Goal: Task Accomplishment & Management: Use online tool/utility

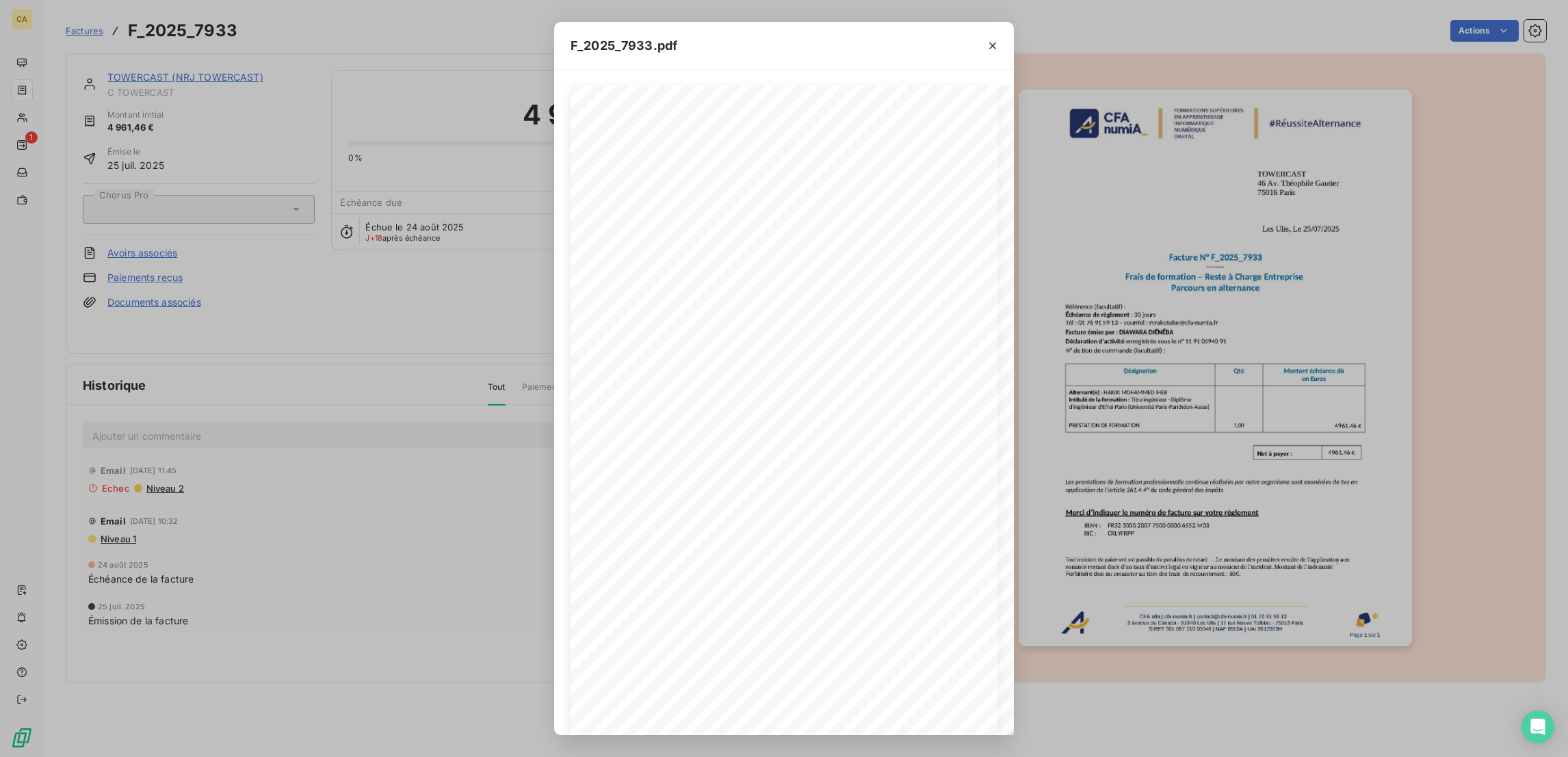
scroll to position [206, 0]
click at [0, 620] on html "CA 1 Factures F_2025_7933 Actions TOWERCAST (NRJ TOWERCAST) C TOWERCAST Montant…" at bounding box center [784, 378] width 1568 height 757
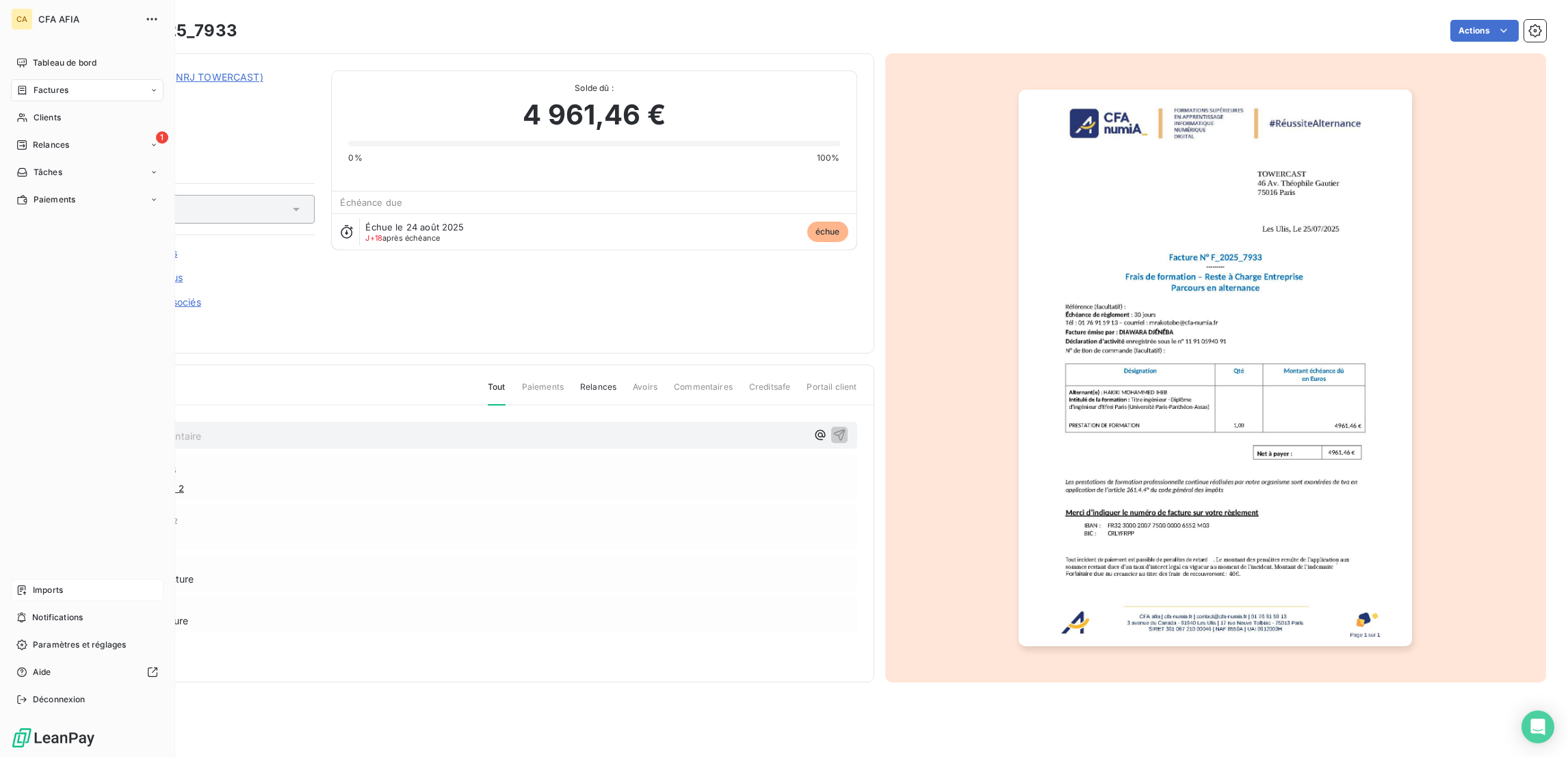
click at [23, 601] on div "Imports" at bounding box center [87, 590] width 153 height 22
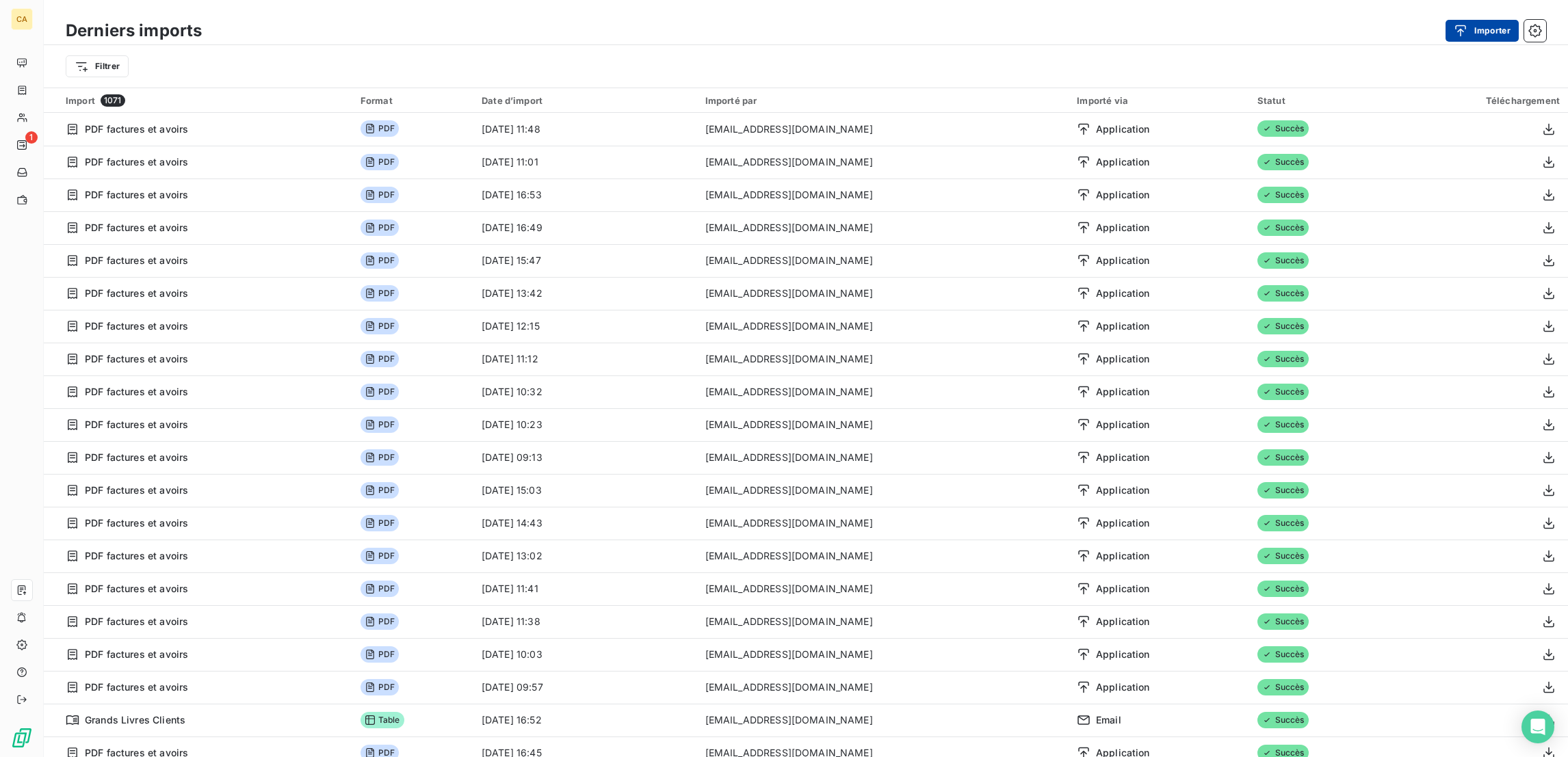
click at [1484, 26] on button "Importer" at bounding box center [1482, 31] width 73 height 22
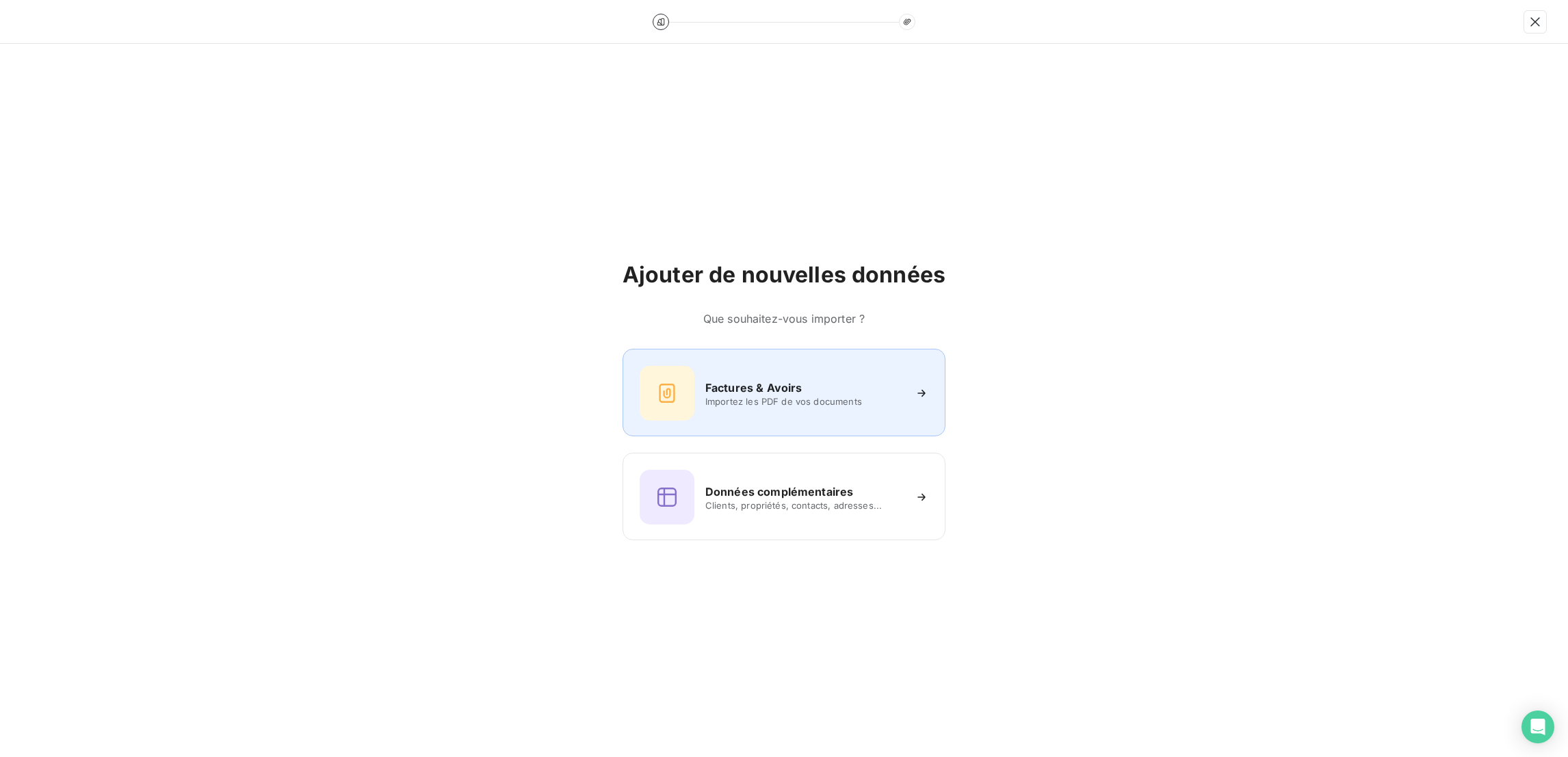
click at [775, 369] on div "Factures & Avoirs Importez les PDF de vos documents" at bounding box center [784, 393] width 289 height 55
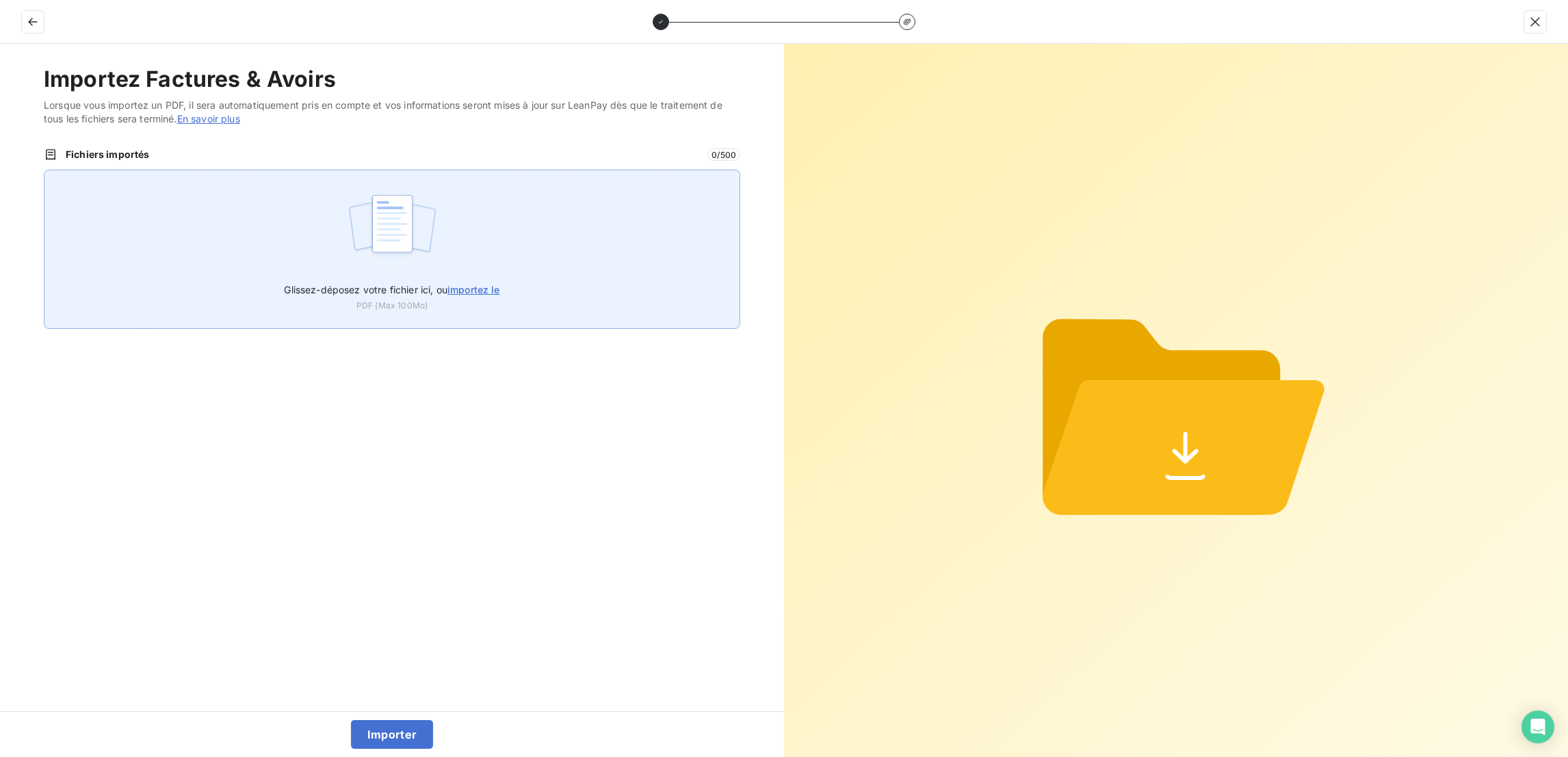
click at [571, 231] on div "Glissez-déposez votre fichier ici, ou importez le PDF (Max 100Mo)" at bounding box center [392, 249] width 696 height 159
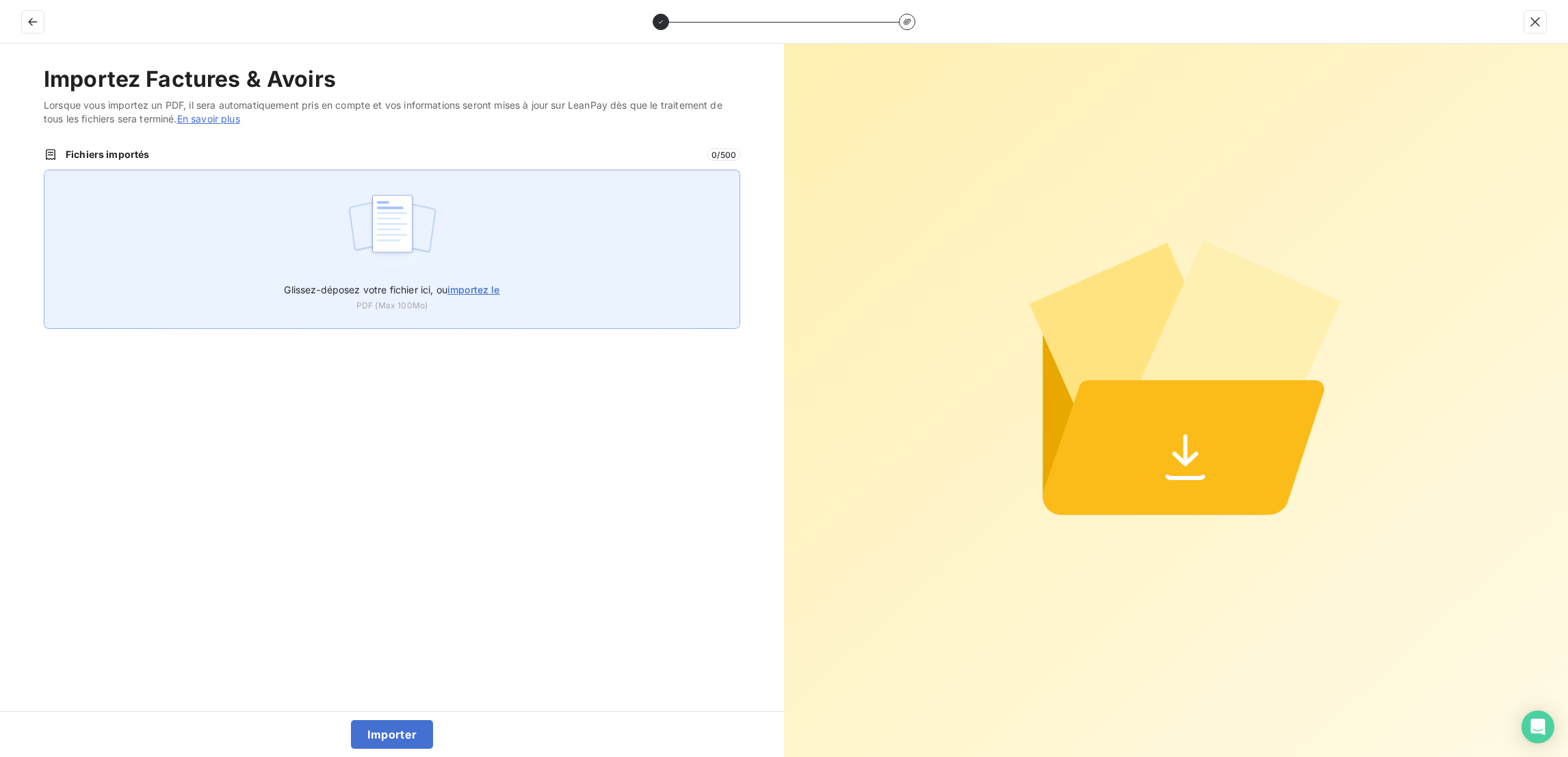
type input "C:\fakepath\PUB2025000110_v2.pdf"
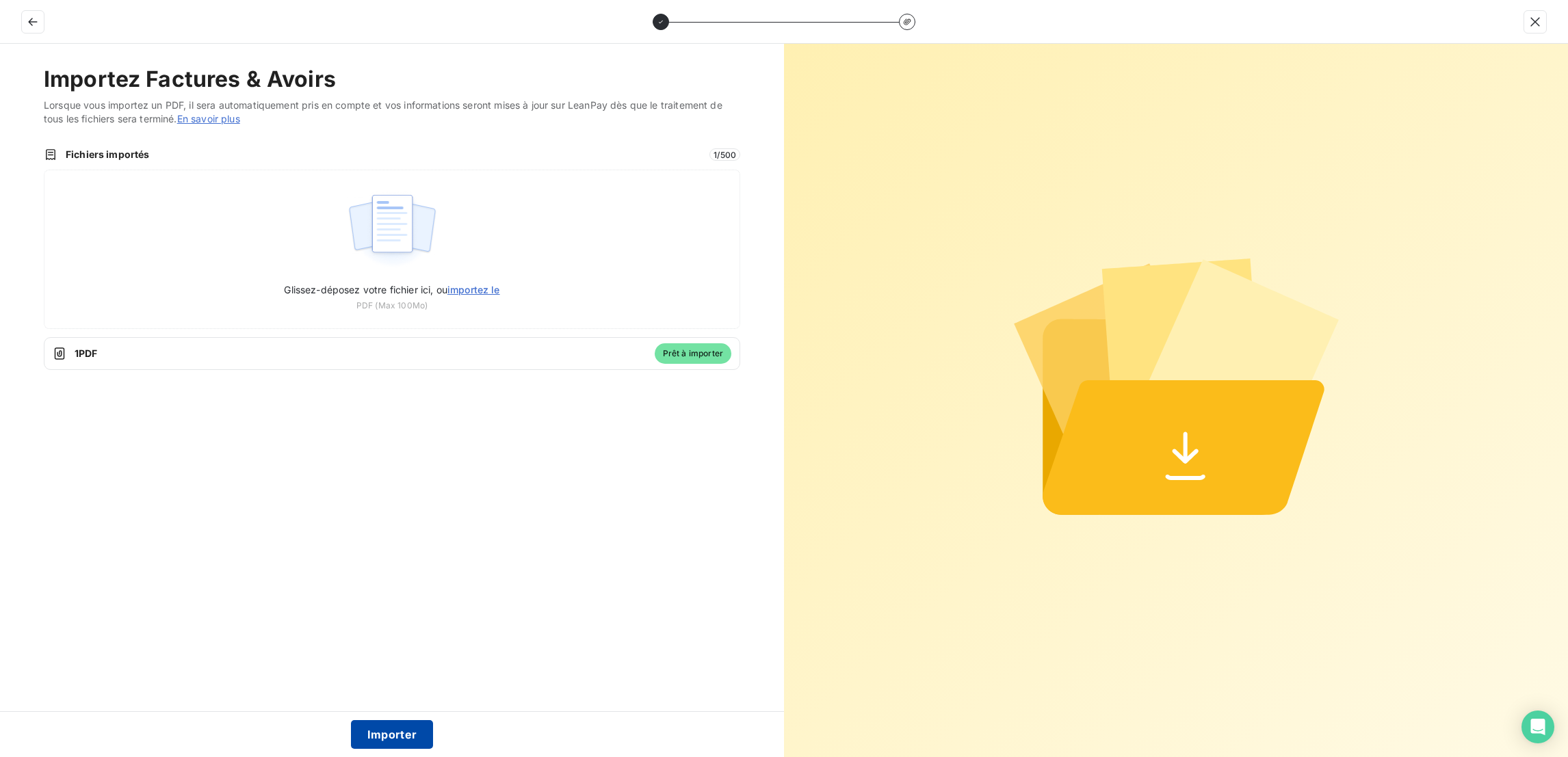
click at [368, 725] on button "Importer" at bounding box center [392, 734] width 83 height 29
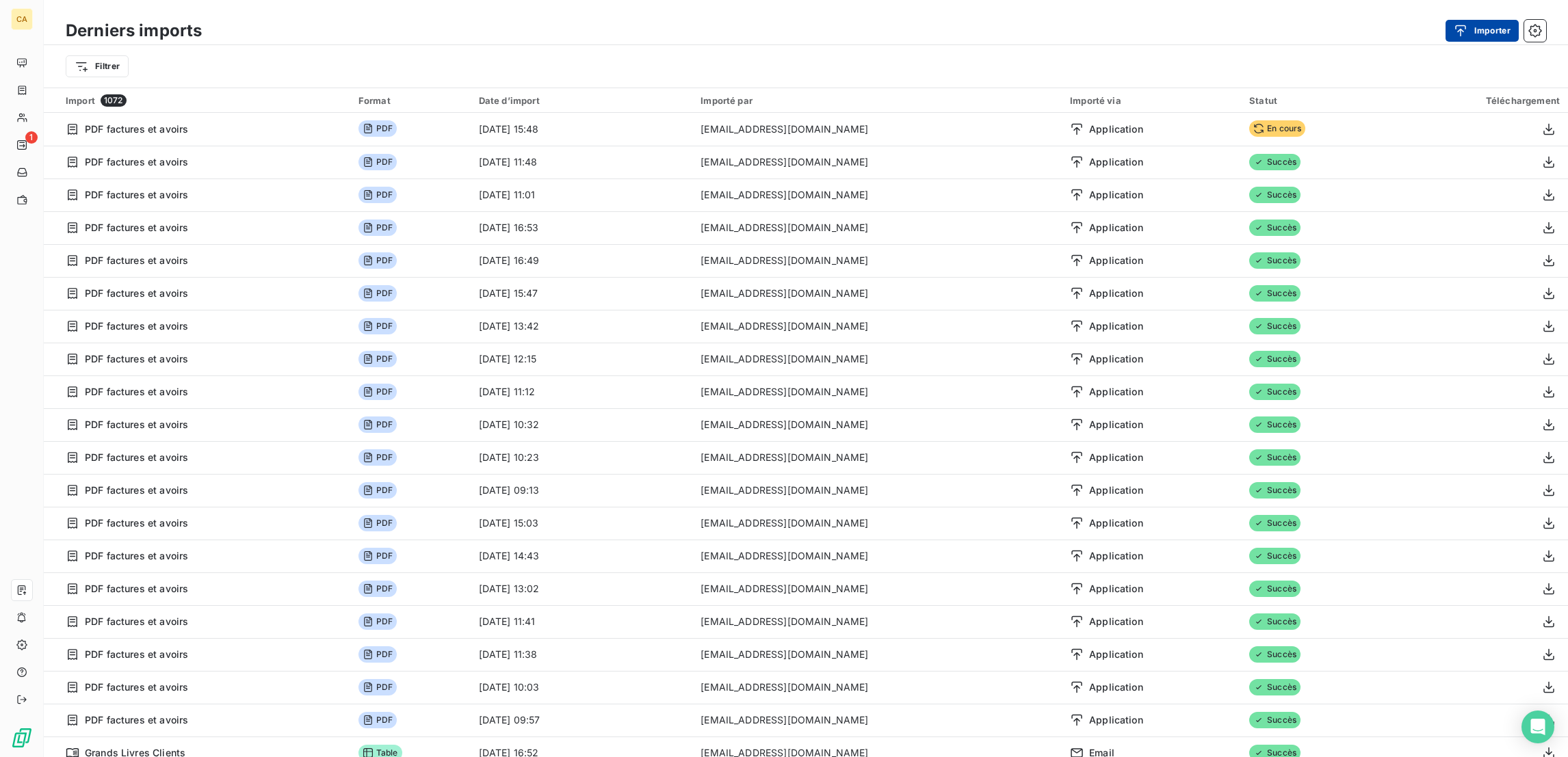
click at [1474, 26] on div "button" at bounding box center [1464, 31] width 20 height 14
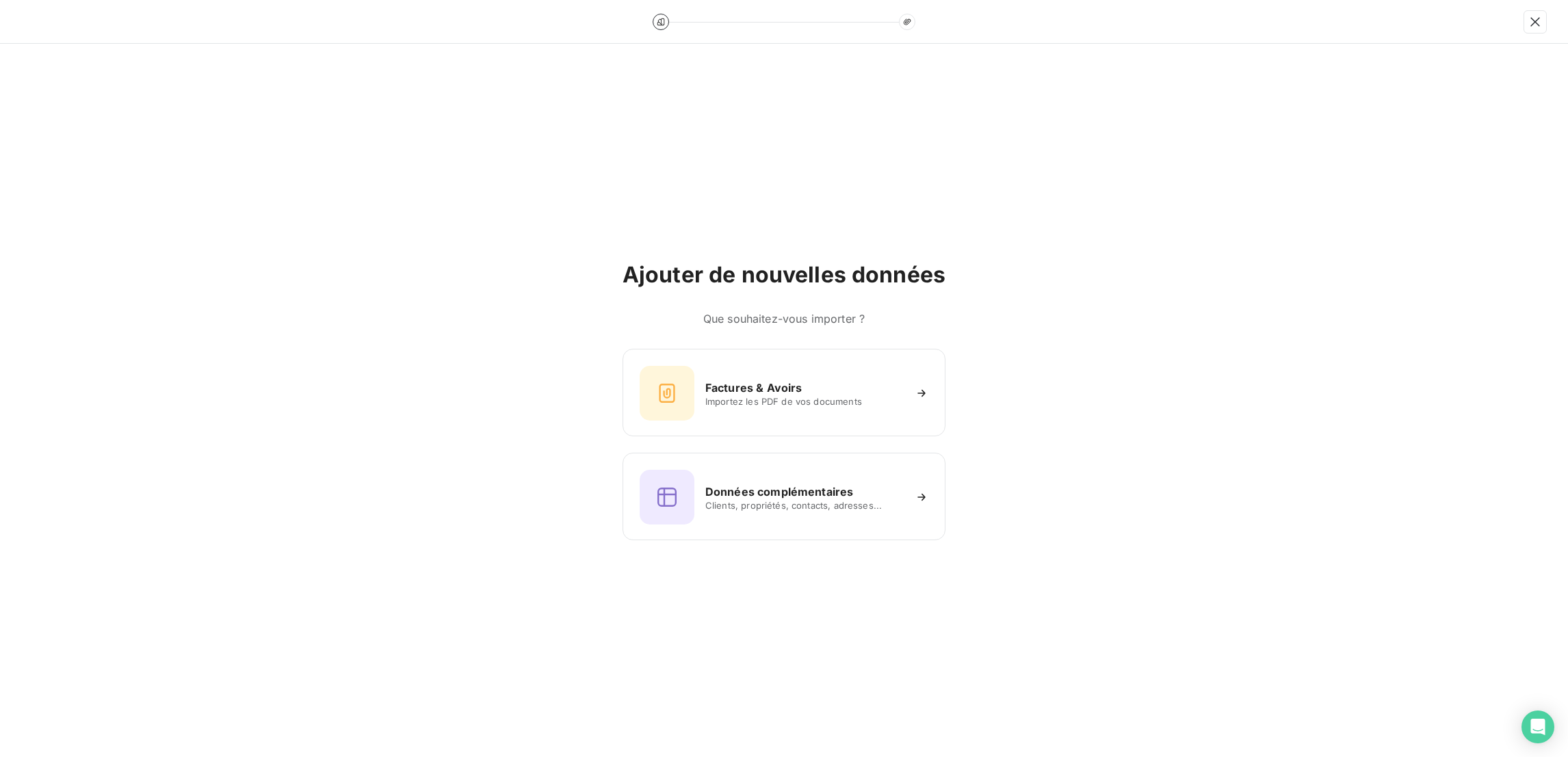
click at [832, 345] on div "Ajouter de nouvelles données Que souhaitez-vous importer ? Factures & Avoirs Im…" at bounding box center [783, 401] width 323 height 279
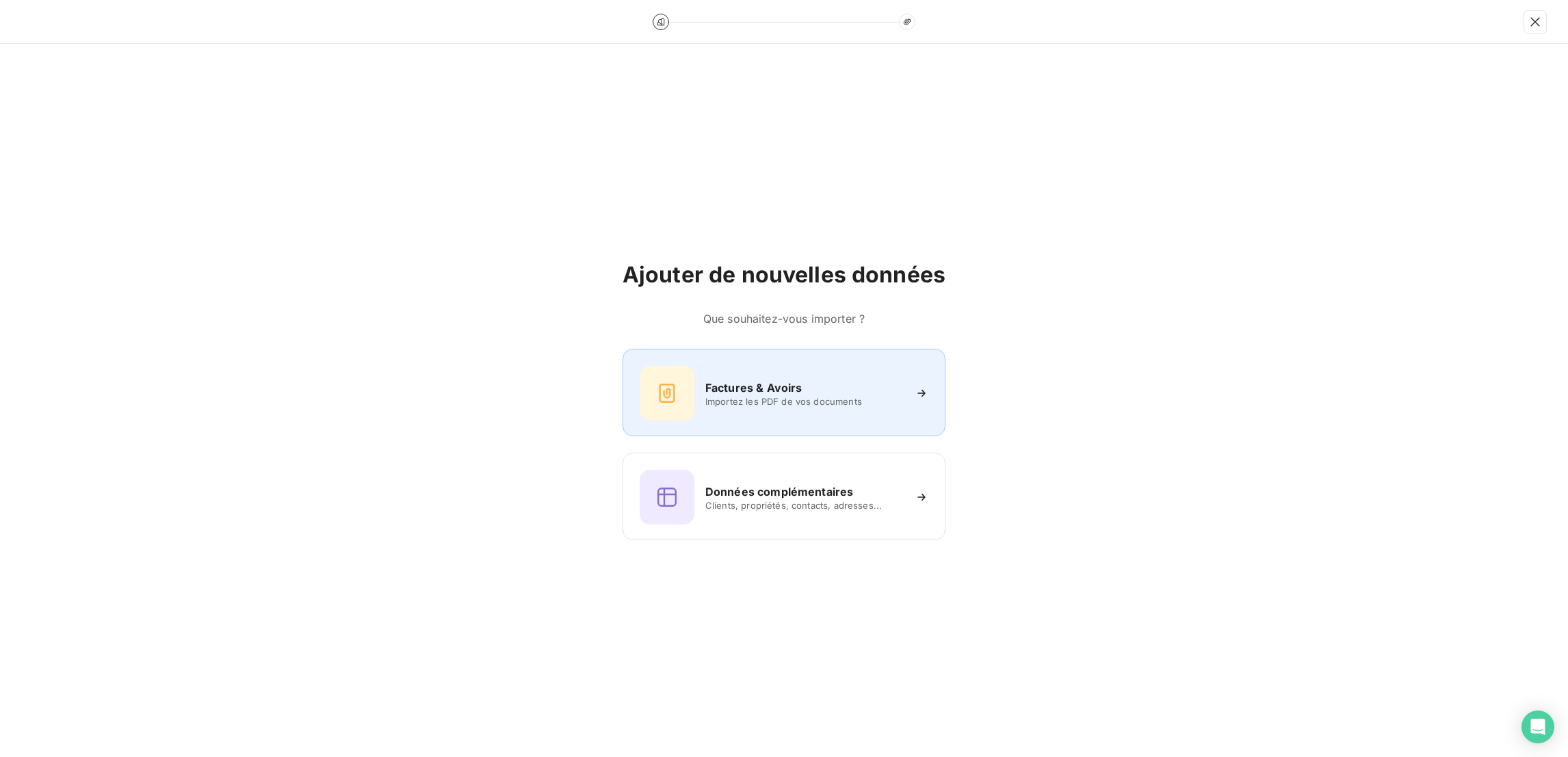
click at [799, 381] on div "Factures & Avoirs" at bounding box center [804, 388] width 198 height 16
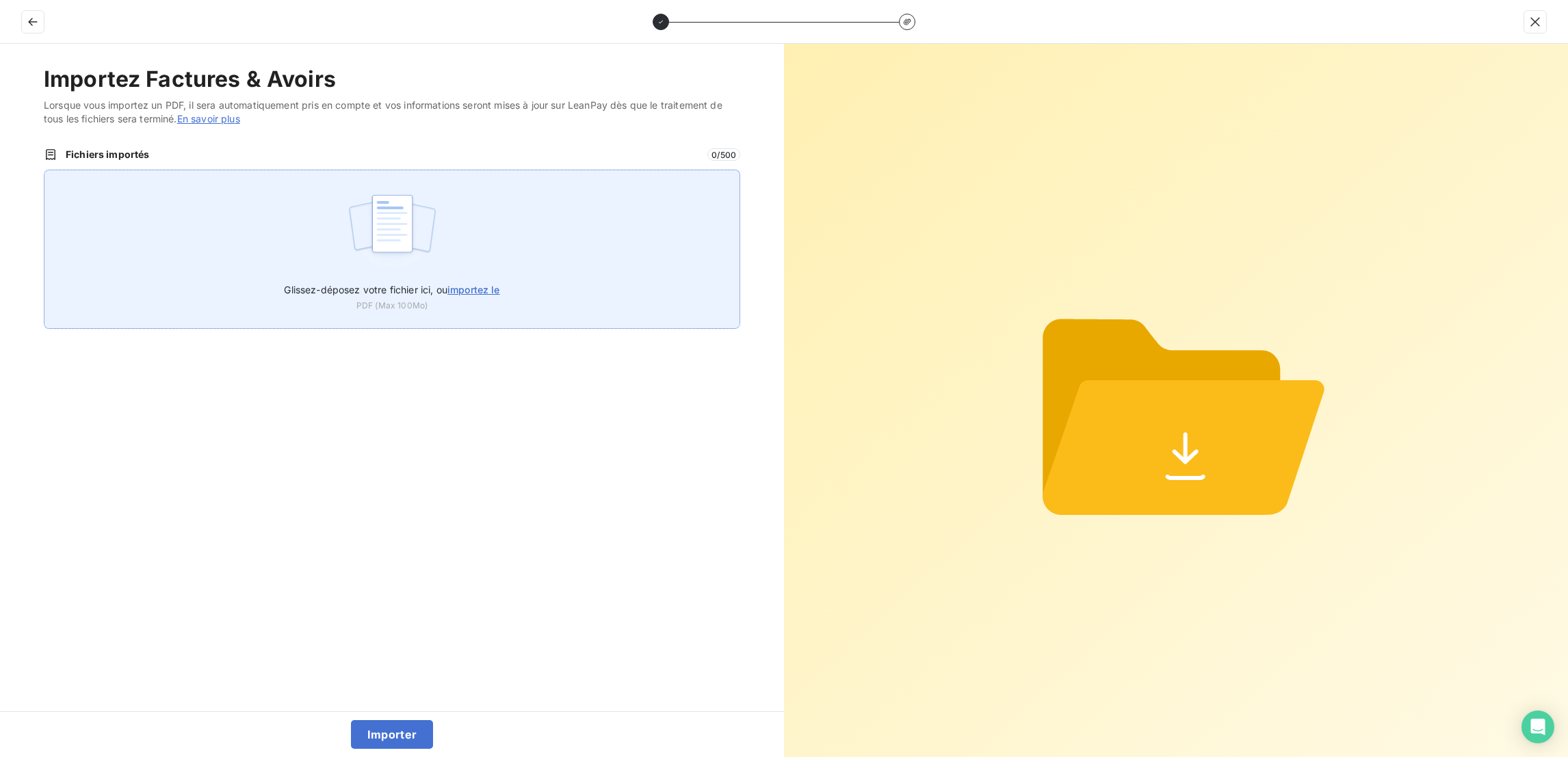
click at [564, 218] on div "Glissez-déposez votre fichier ici, ou importez le PDF (Max 100Mo)" at bounding box center [392, 249] width 696 height 159
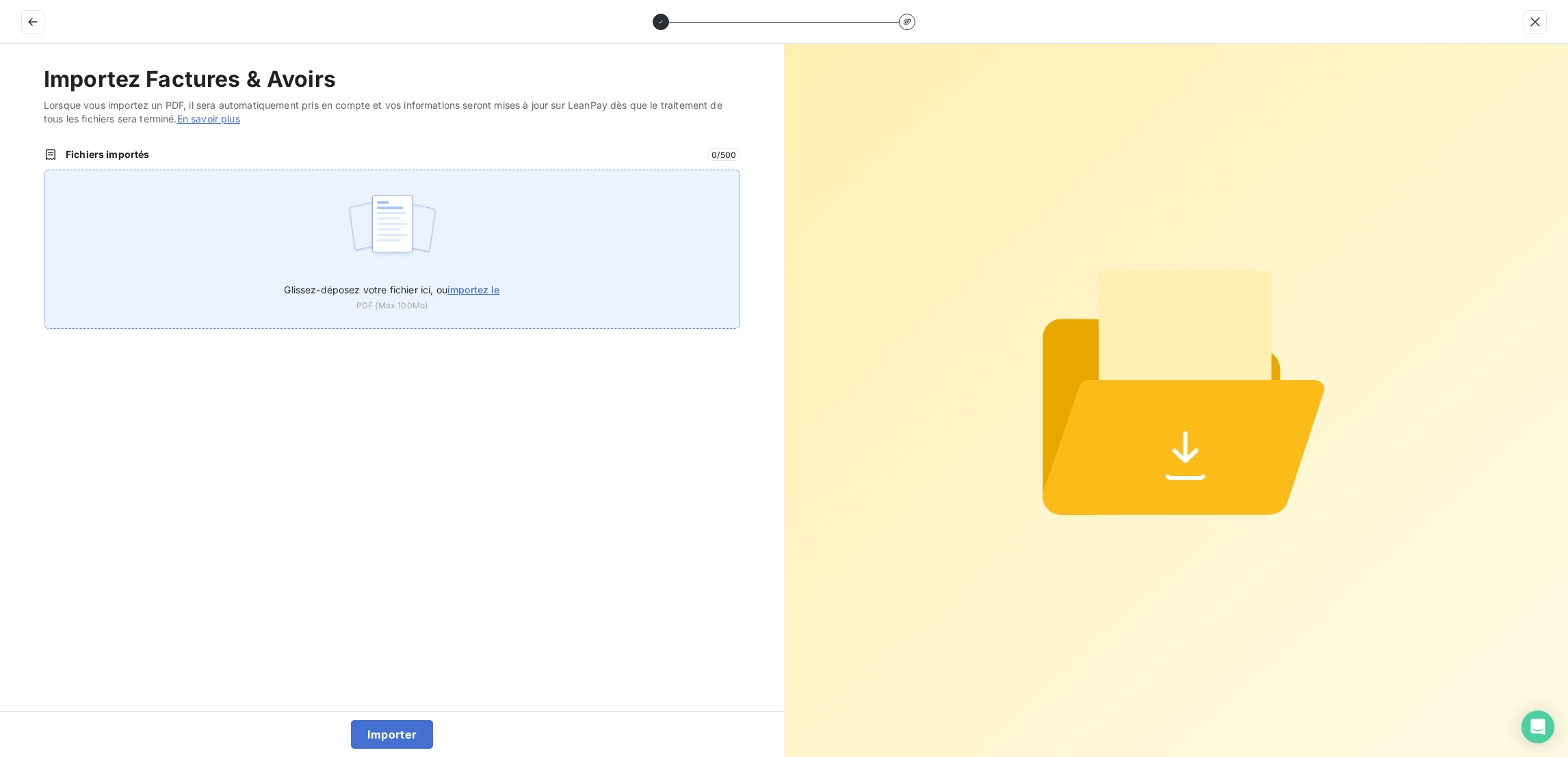
type input "C:\fakepath\PUB2025000740.pdf"
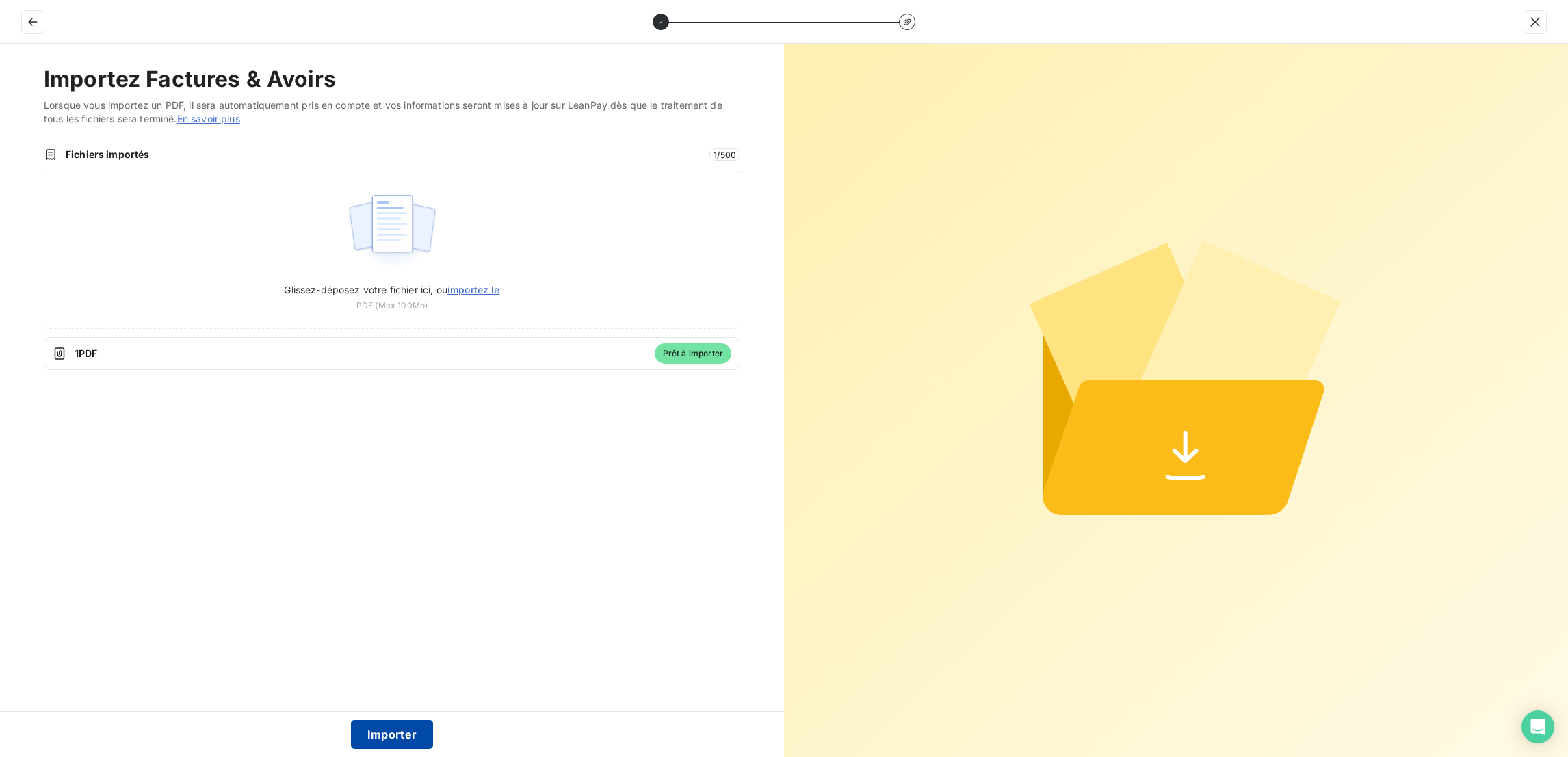
click at [412, 735] on button "Importer" at bounding box center [392, 734] width 83 height 29
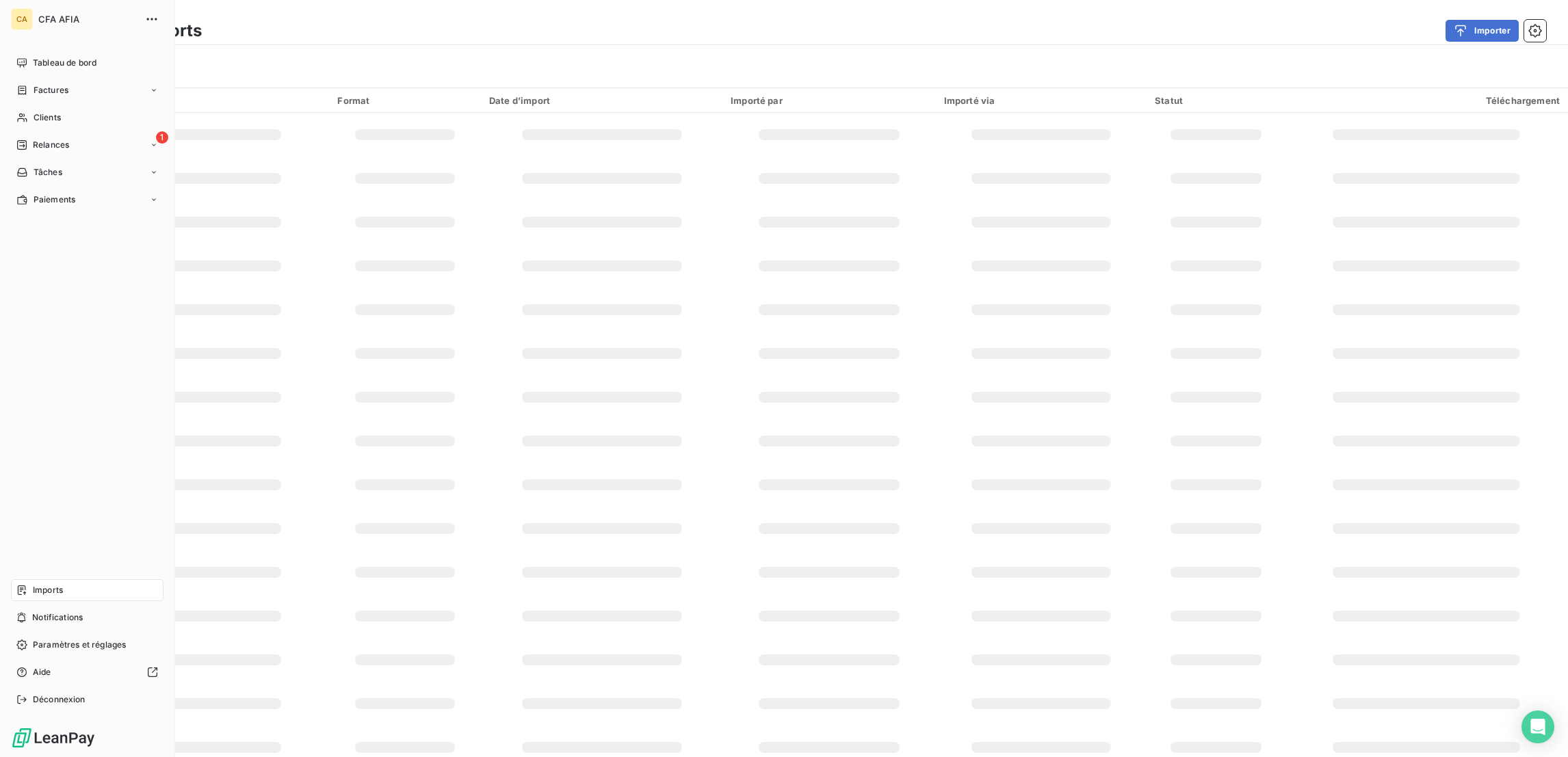
click at [33, 597] on span "Imports" at bounding box center [48, 590] width 30 height 12
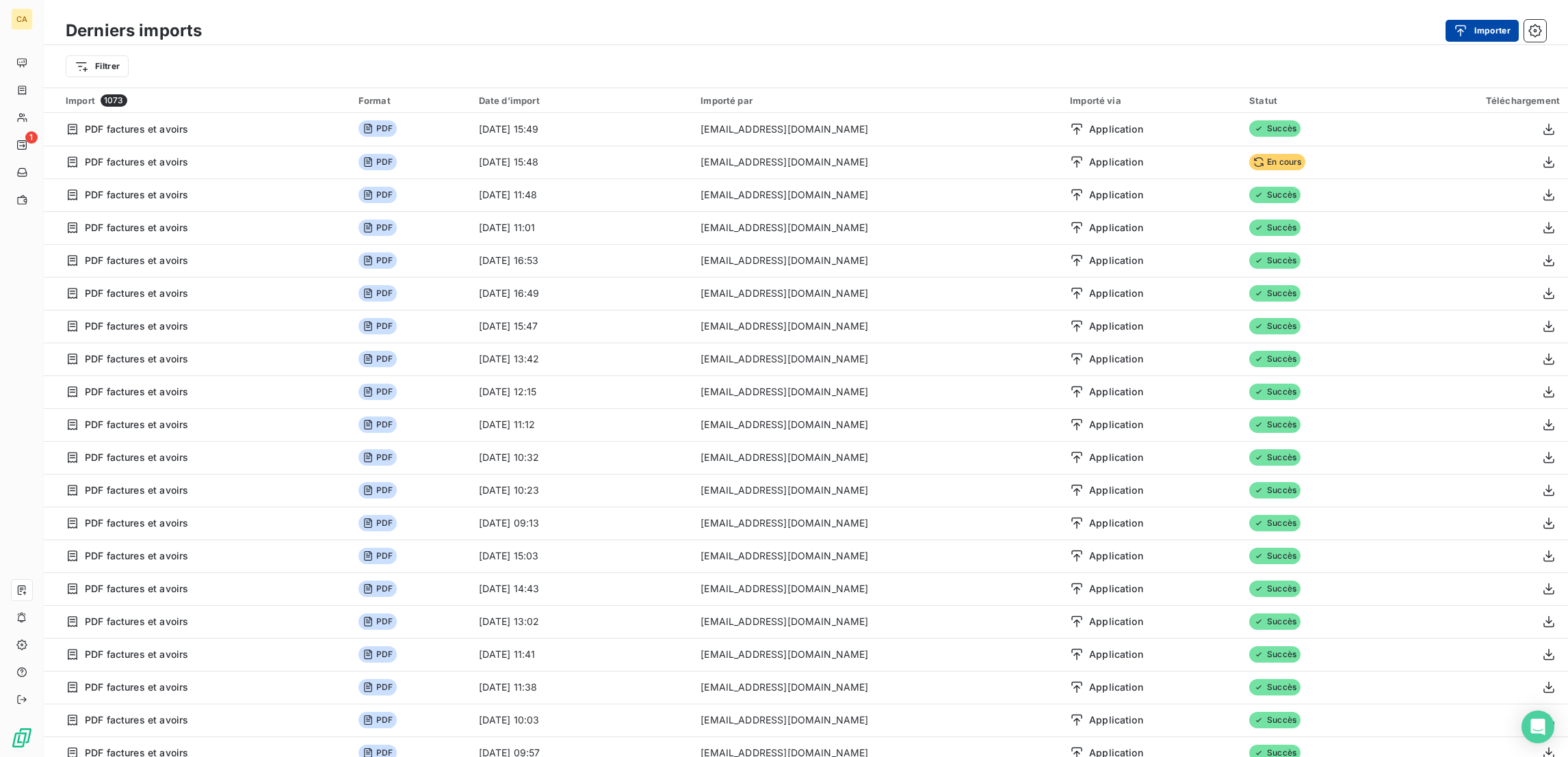
click at [1482, 32] on button "Importer" at bounding box center [1482, 31] width 73 height 22
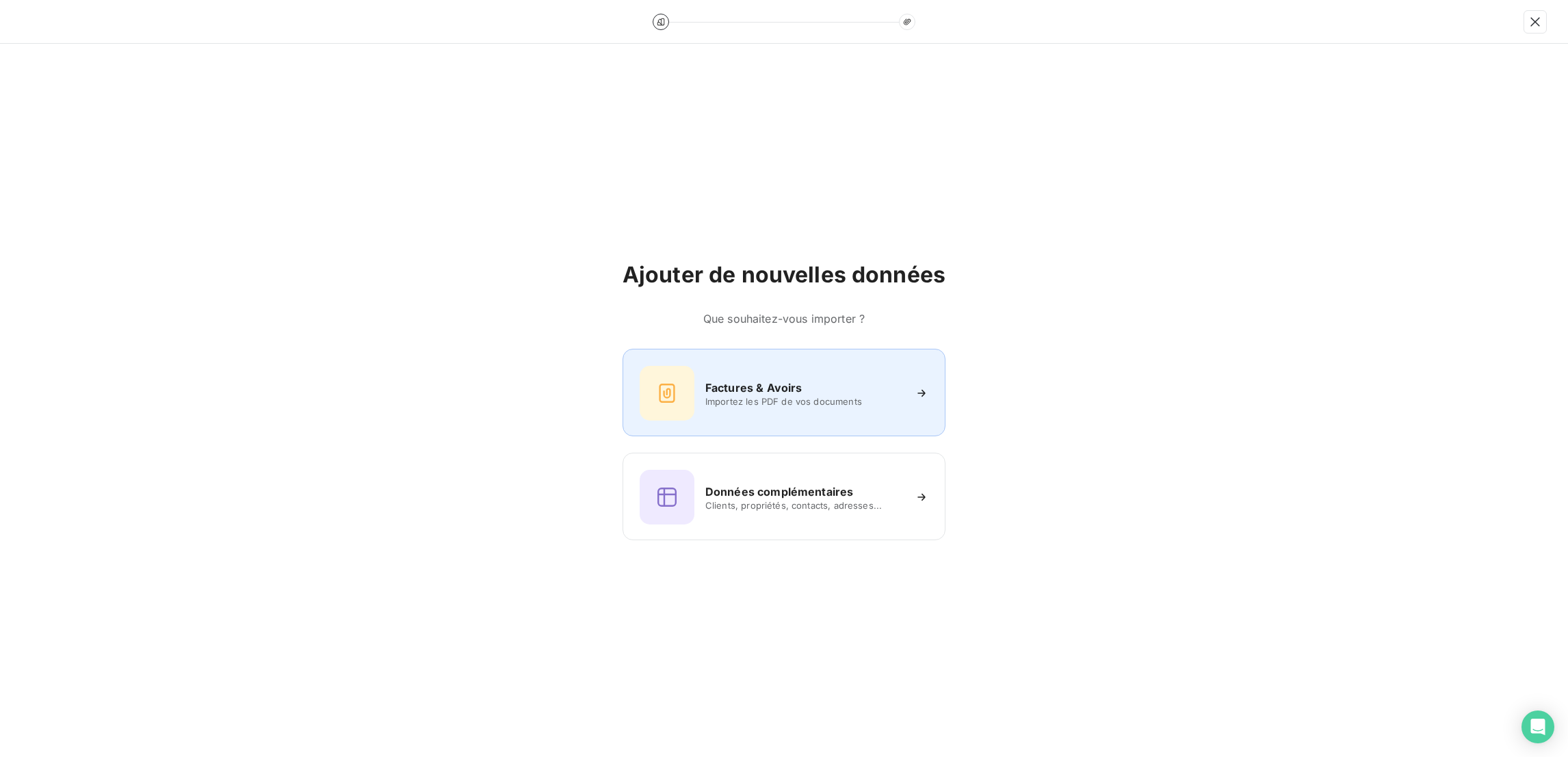
click at [848, 404] on div "Factures & Avoirs Importez les PDF de vos documents" at bounding box center [784, 393] width 289 height 55
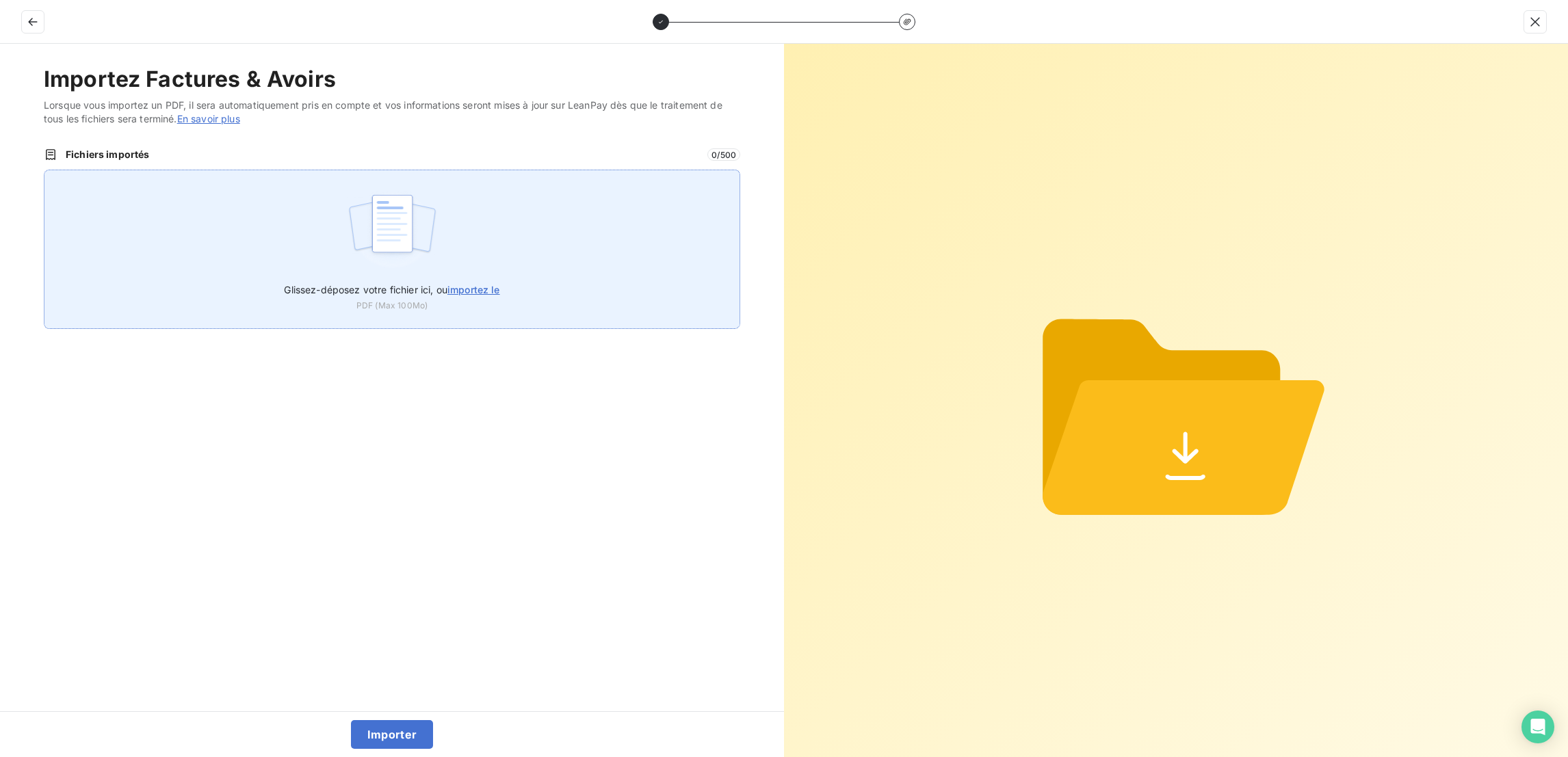
click at [312, 178] on div "Glissez-déposez votre fichier ici, ou importez le PDF (Max 100Mo)" at bounding box center [392, 249] width 696 height 159
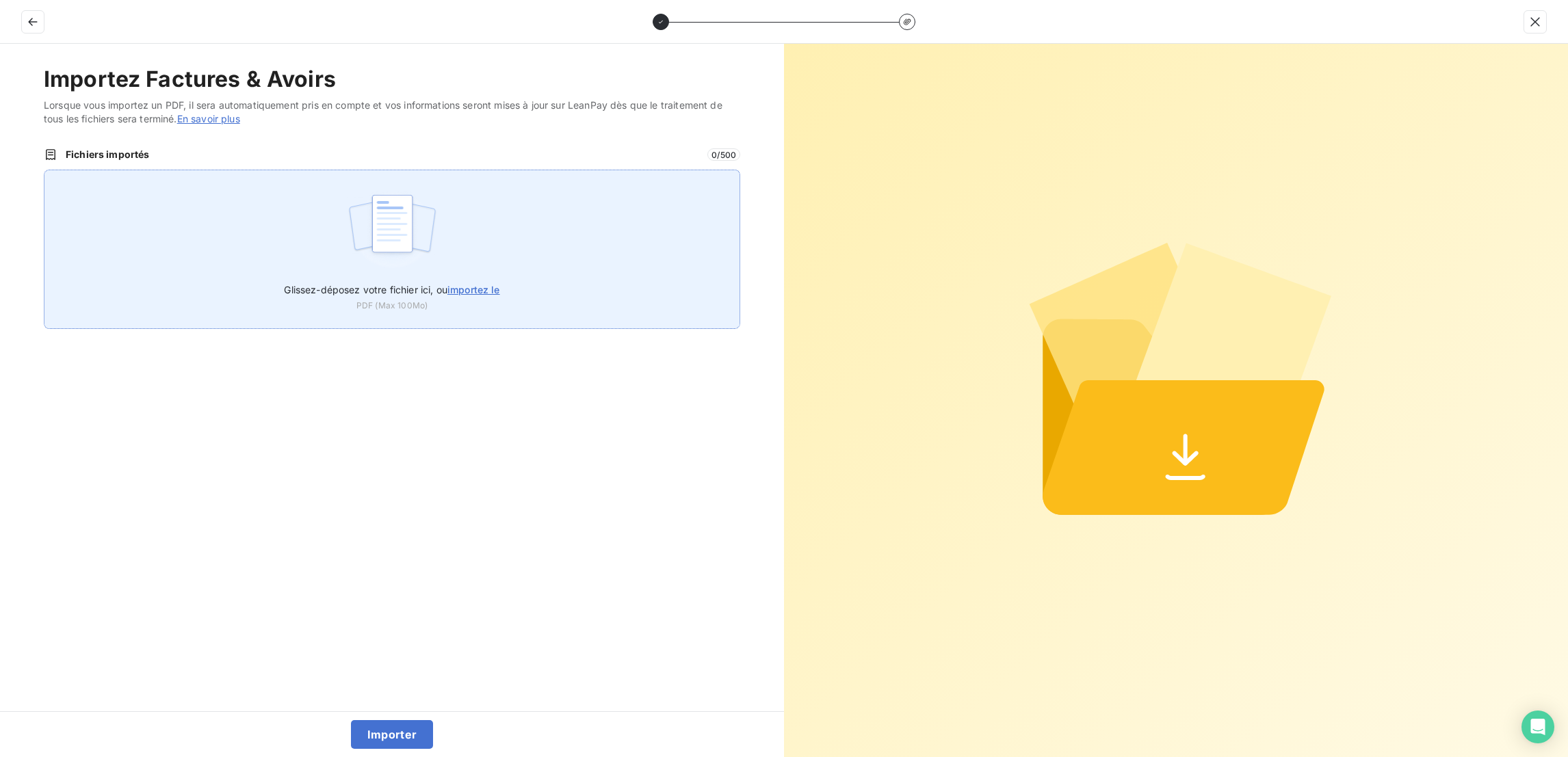
type input "C:\fakepath\F_2025_7910.pdf"
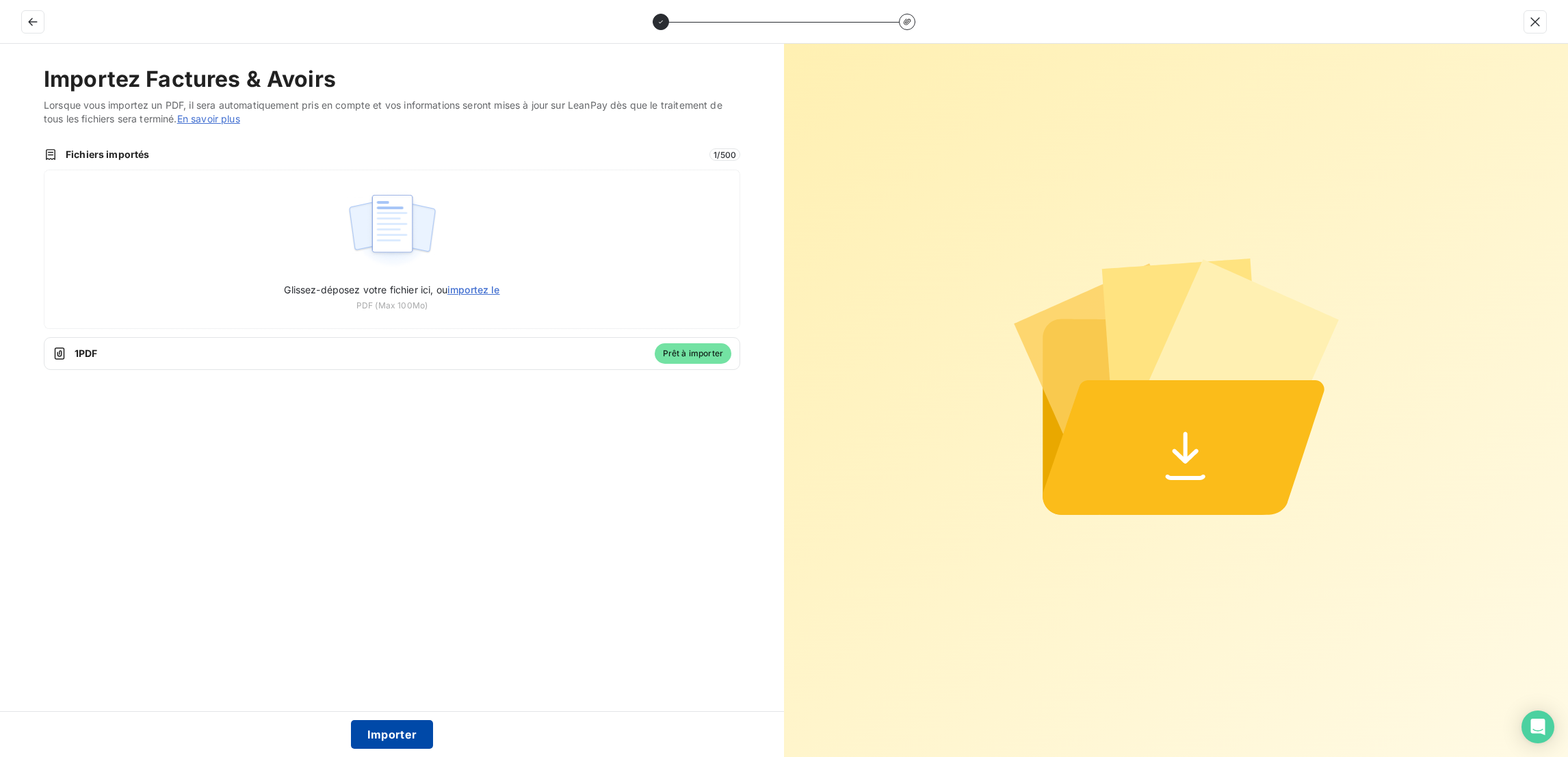
click at [354, 747] on button "Importer" at bounding box center [392, 734] width 83 height 29
